Goal: Task Accomplishment & Management: Manage account settings

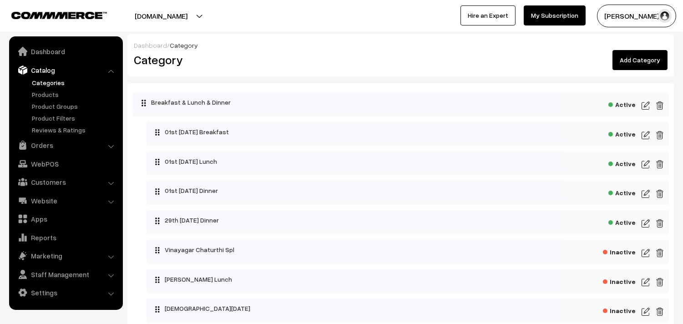
click at [45, 80] on link "Categories" at bounding box center [75, 83] width 90 height 10
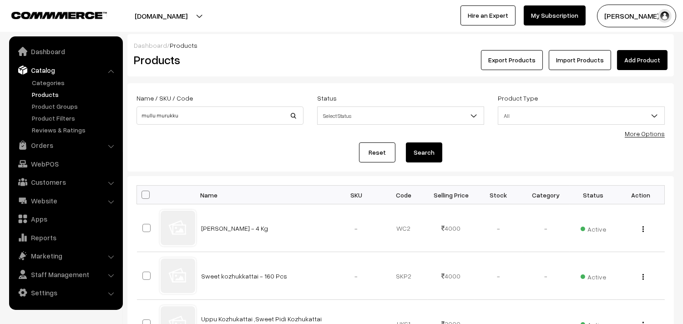
type input "mullu murukku"
click at [406, 142] on button "Search" at bounding box center [424, 152] width 36 height 20
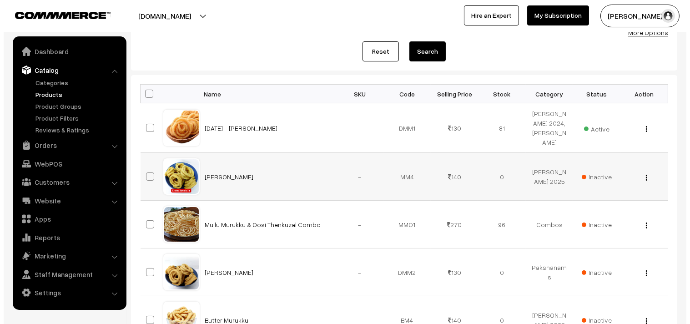
scroll to position [202, 0]
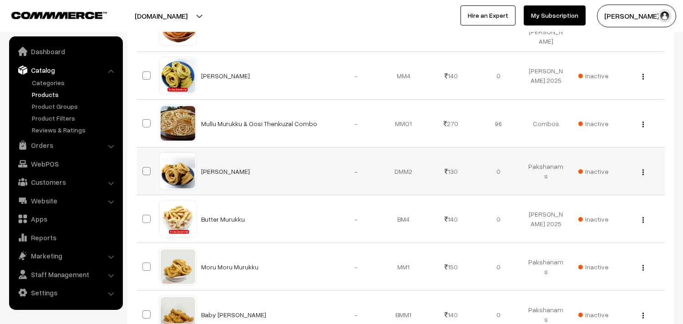
click at [604, 176] on span "Inactive" at bounding box center [593, 171] width 30 height 10
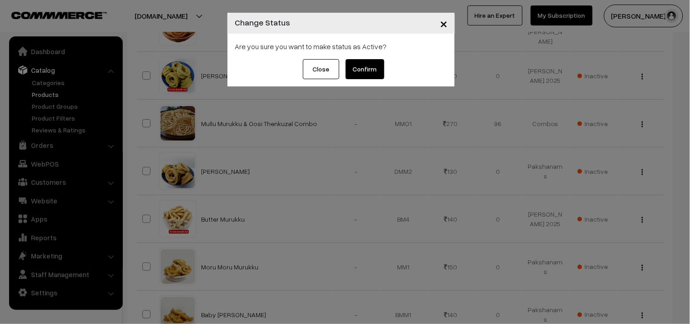
click at [374, 71] on button "Confirm" at bounding box center [365, 69] width 39 height 20
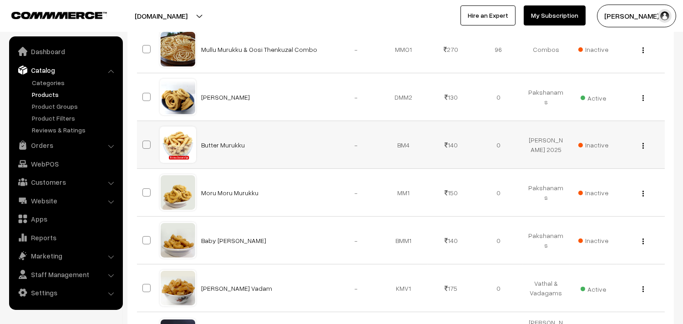
scroll to position [252, 0]
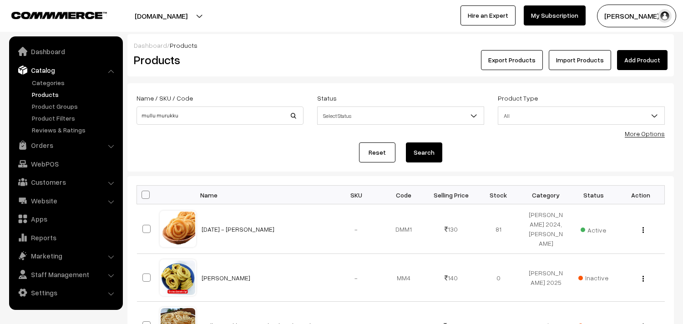
scroll to position [252, 0]
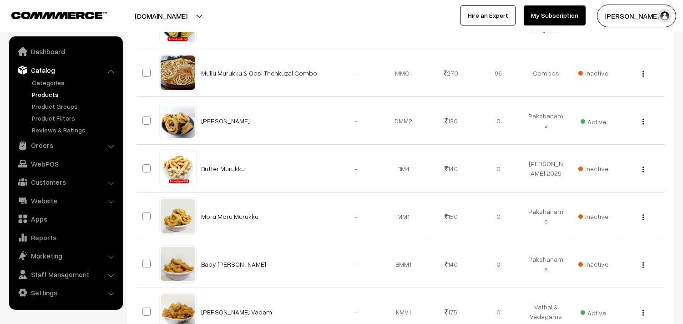
click at [33, 143] on link "Orders" at bounding box center [65, 145] width 108 height 16
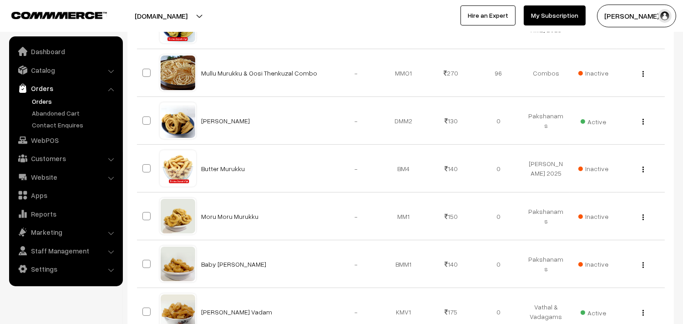
click at [50, 99] on link "Orders" at bounding box center [75, 101] width 90 height 10
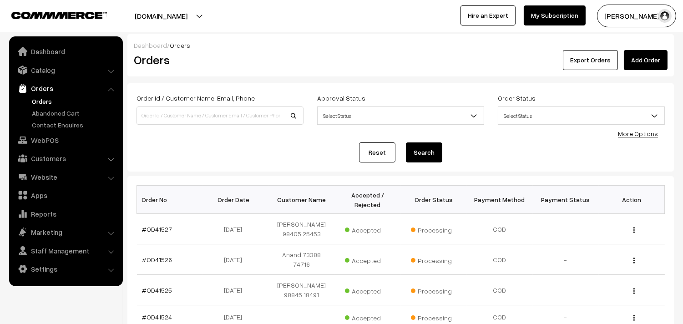
click at [44, 99] on link "Orders" at bounding box center [75, 101] width 90 height 10
